Goal: Task Accomplishment & Management: Use online tool/utility

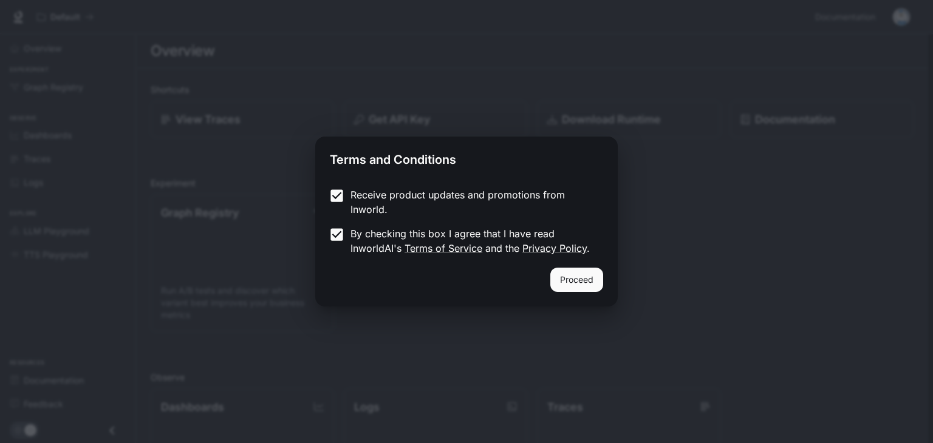
click at [584, 267] on div "Receive product updates and promotions from Inworld. By checking this box I agr…" at bounding box center [466, 223] width 303 height 90
click at [570, 269] on button "Proceed" at bounding box center [576, 280] width 53 height 24
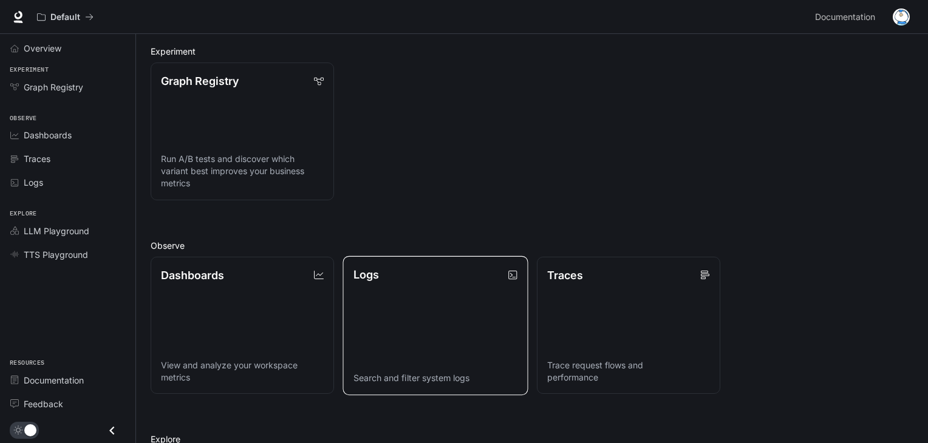
scroll to position [131, 0]
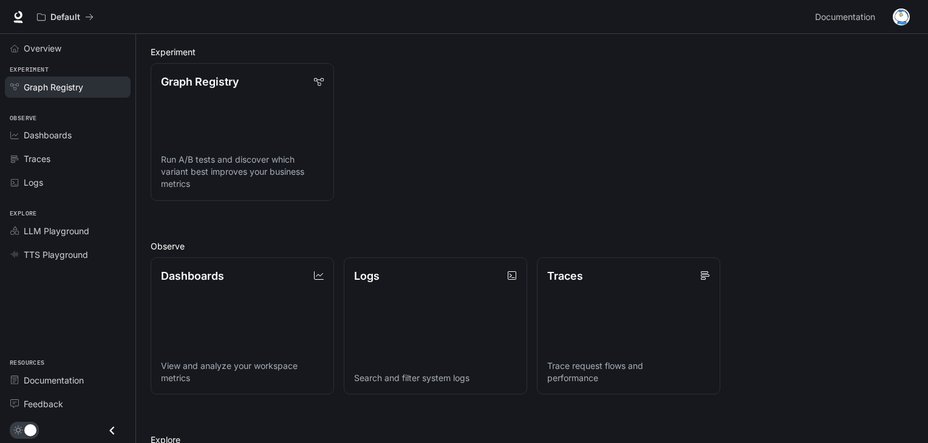
click at [77, 89] on span "Graph Registry" at bounding box center [54, 87] width 60 height 13
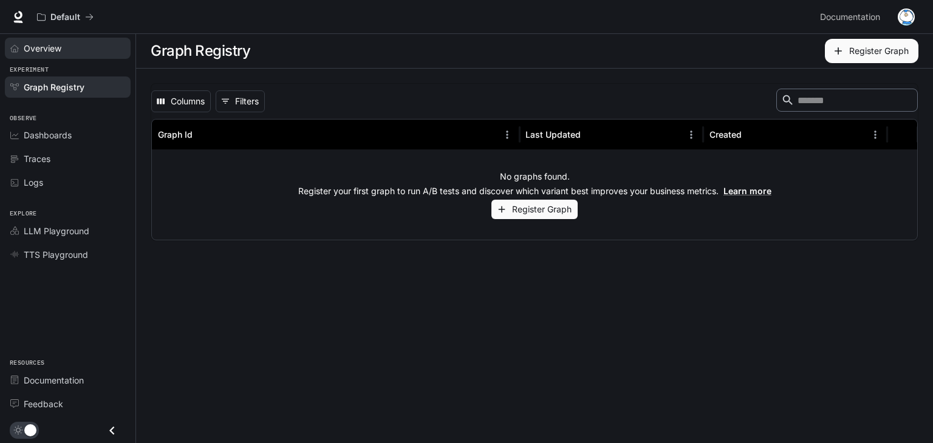
click at [72, 42] on div "Overview" at bounding box center [74, 48] width 101 height 13
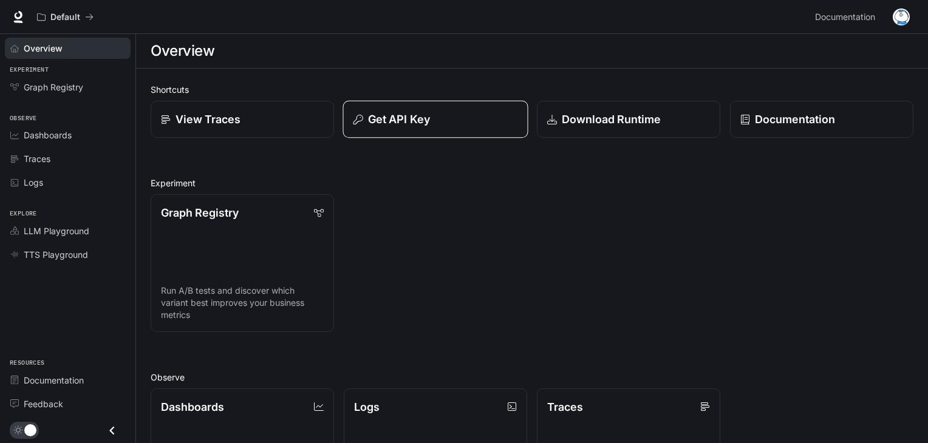
click at [403, 108] on button "Get API Key" at bounding box center [435, 120] width 185 height 38
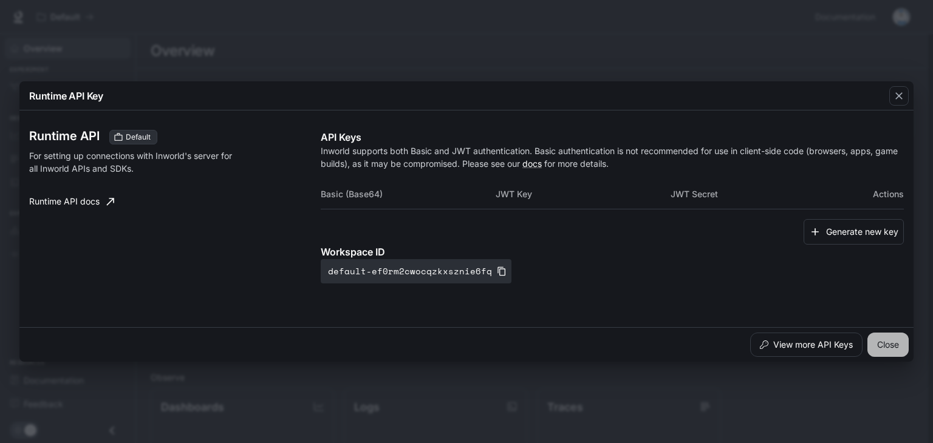
click at [889, 346] on button "Close" at bounding box center [888, 345] width 41 height 24
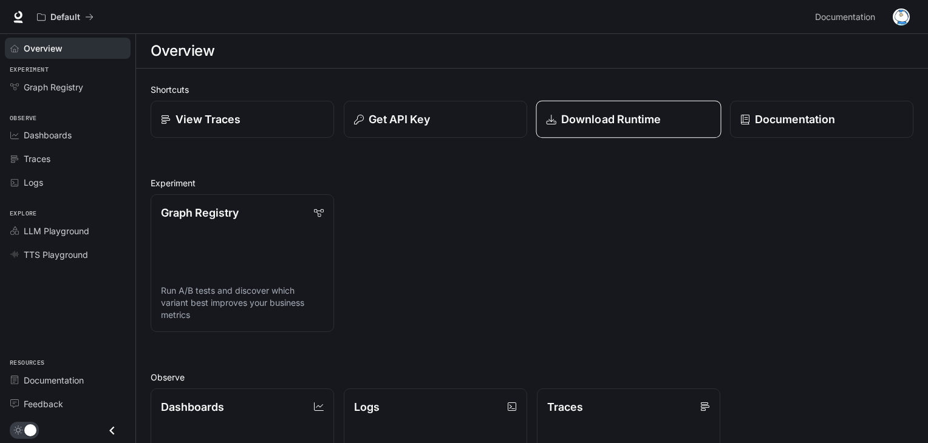
click at [638, 112] on p "Download Runtime" at bounding box center [611, 119] width 100 height 16
